Goal: Information Seeking & Learning: Understand process/instructions

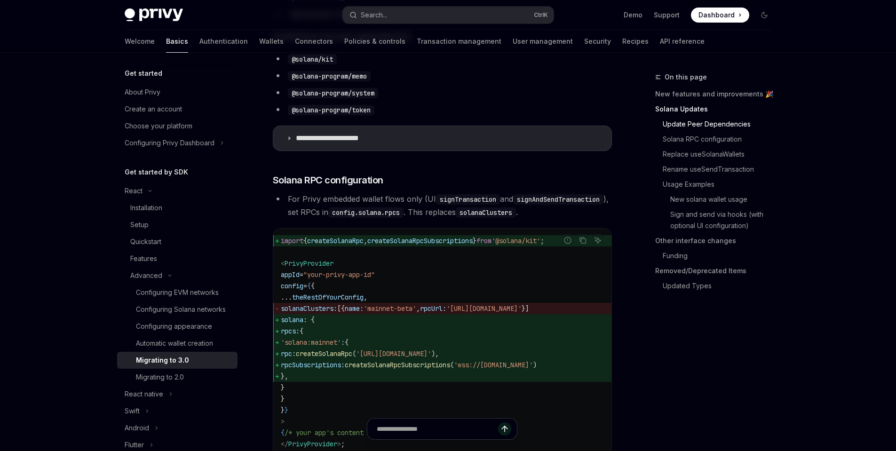
drag, startPoint x: 296, startPoint y: 333, endPoint x: 343, endPoint y: 391, distance: 74.6
click at [343, 391] on code "import { createSolanaRpc , createSolanaRpcSubscriptions } from '@solana/kit' ; …" at bounding box center [442, 342] width 323 height 214
copy code "solana : { rpcs: { 'solana:mainnet' : { rpc: createSolanaRpc ( 'https://api.mai…"
click at [422, 337] on span "rpcs: {" at bounding box center [442, 331] width 323 height 11
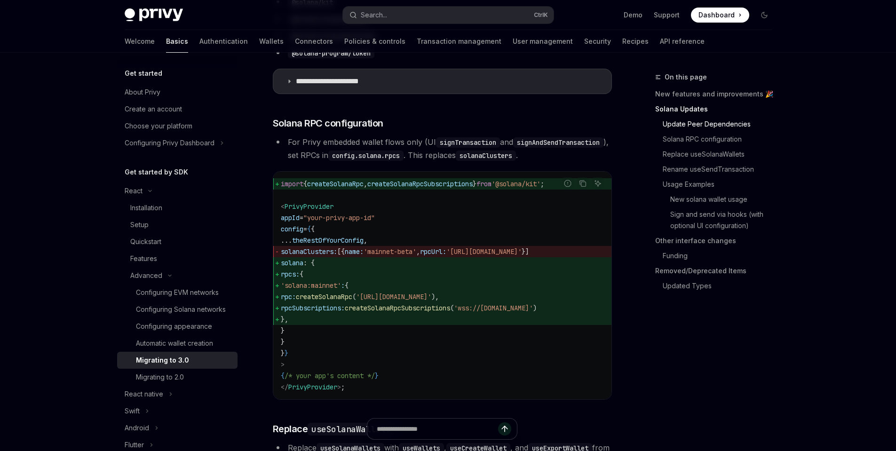
scroll to position [536, 0]
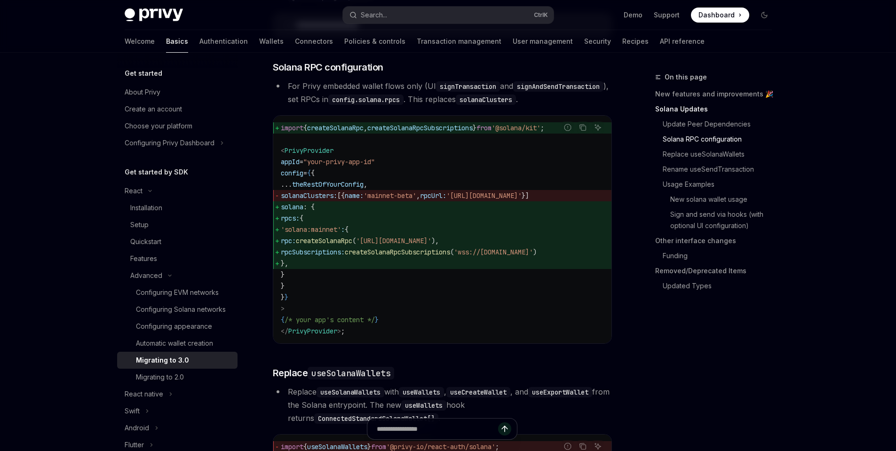
click at [352, 245] on span "createSolanaRpc" at bounding box center [324, 241] width 56 height 8
copy span "createSolanaRpc"
click at [467, 132] on span "createSolanaRpcSubscriptions" at bounding box center [419, 128] width 105 height 8
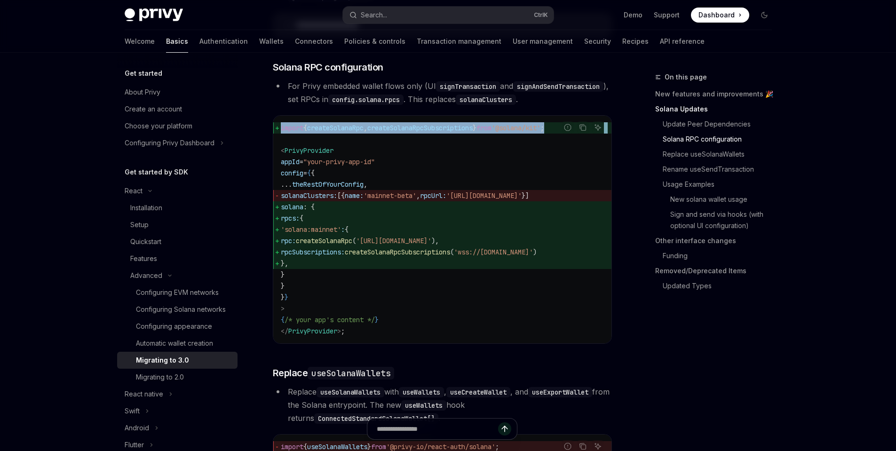
click at [467, 132] on span "createSolanaRpcSubscriptions" at bounding box center [419, 128] width 105 height 8
copy code "import { createSolanaRpc , createSolanaRpcSubscriptions } from '@solana/kit' ;"
